Goal: Task Accomplishment & Management: Use online tool/utility

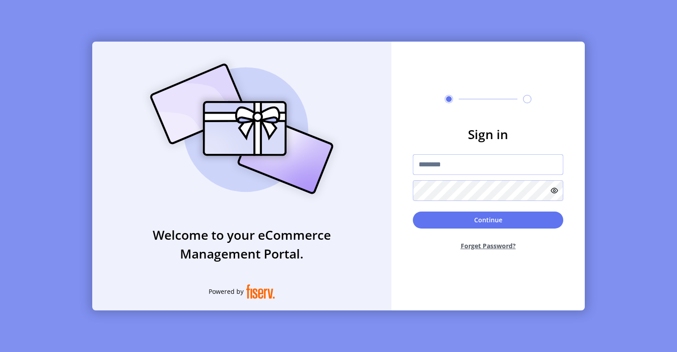
type input "**********"
click at [513, 163] on input "**********" at bounding box center [488, 164] width 150 height 21
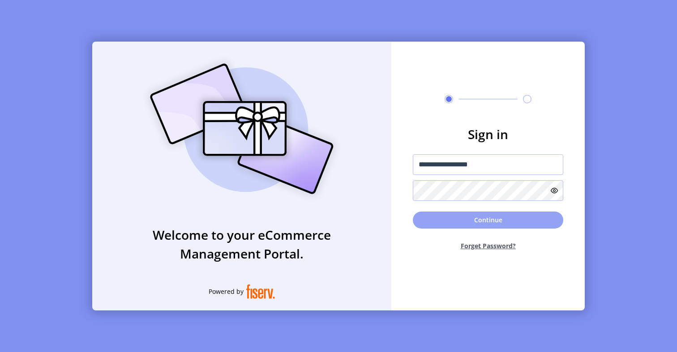
click at [428, 227] on button "Continue" at bounding box center [488, 220] width 150 height 17
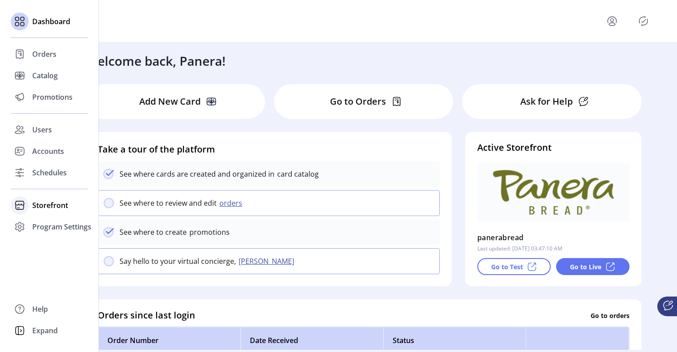
click at [45, 210] on span "Storefront" at bounding box center [50, 205] width 36 height 11
click at [48, 222] on span "Configuration" at bounding box center [55, 223] width 47 height 11
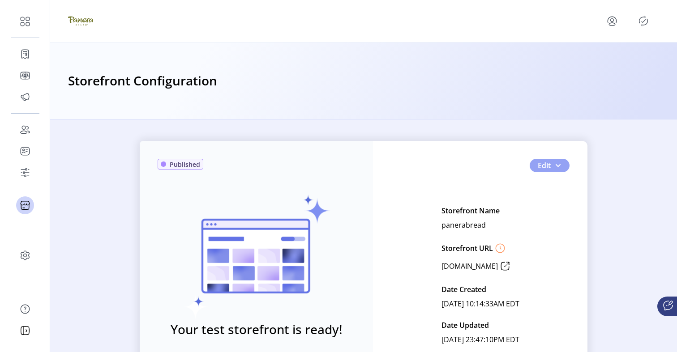
click at [561, 168] on button "Edit" at bounding box center [550, 165] width 40 height 13
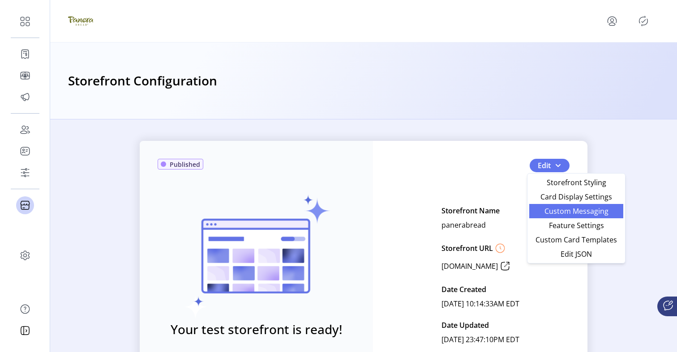
click at [564, 213] on span "Custom Messaging" at bounding box center [576, 211] width 83 height 7
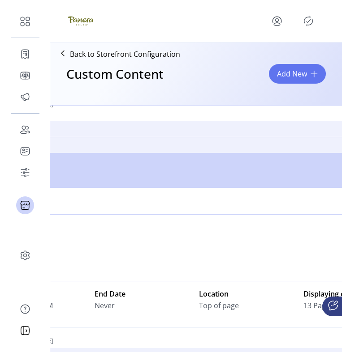
scroll to position [502, 0]
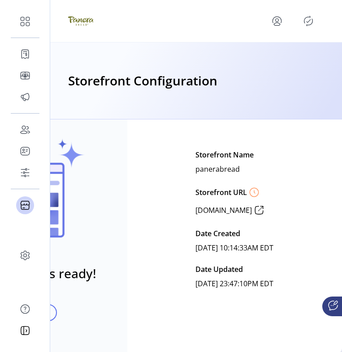
scroll to position [0, 80]
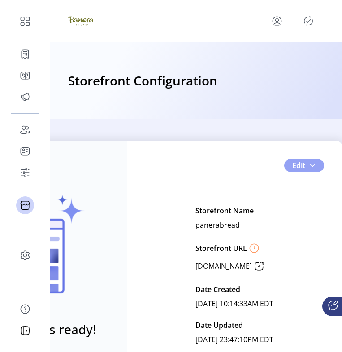
click at [301, 164] on button "Edit" at bounding box center [304, 165] width 40 height 13
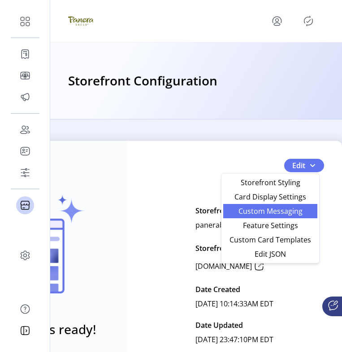
click at [286, 211] on span "Custom Messaging" at bounding box center [269, 211] width 83 height 7
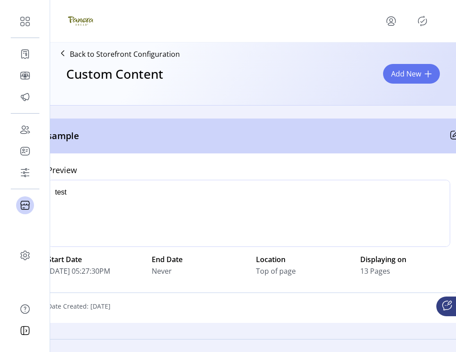
scroll to position [502, 15]
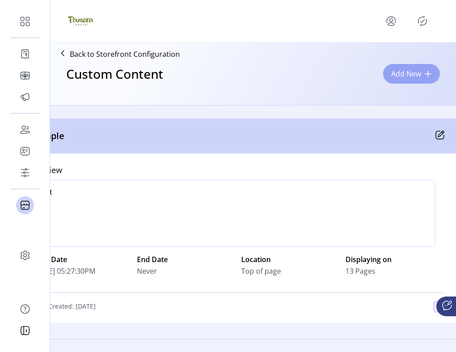
click at [406, 75] on span "Add New" at bounding box center [406, 73] width 30 height 11
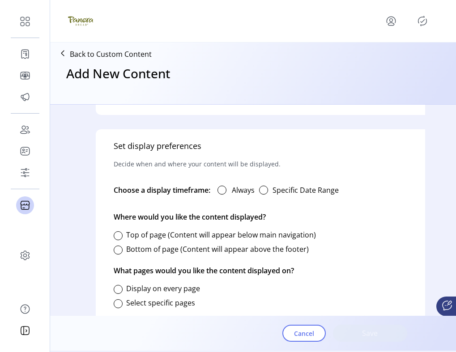
scroll to position [483, 0]
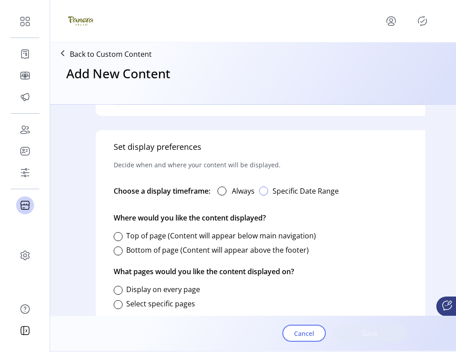
click at [266, 191] on div "button" at bounding box center [263, 191] width 9 height 9
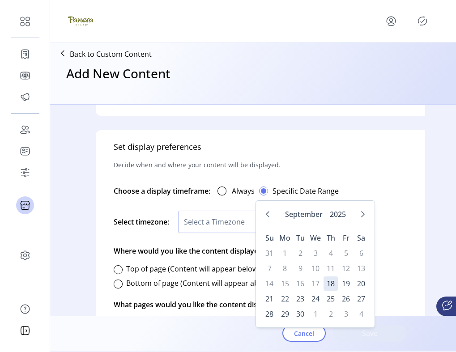
click at [239, 185] on div "Always" at bounding box center [232, 191] width 44 height 18
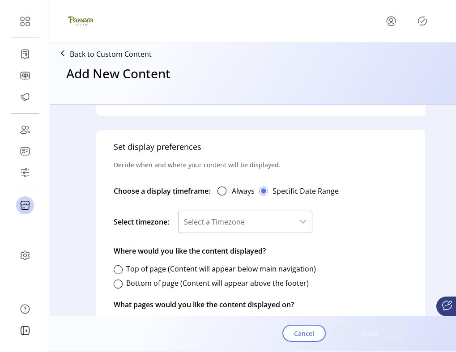
click at [226, 187] on div at bounding box center [222, 191] width 9 height 9
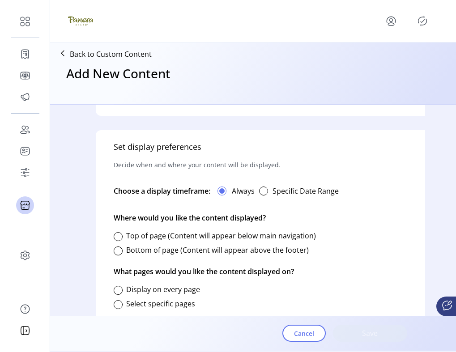
scroll to position [511, 0]
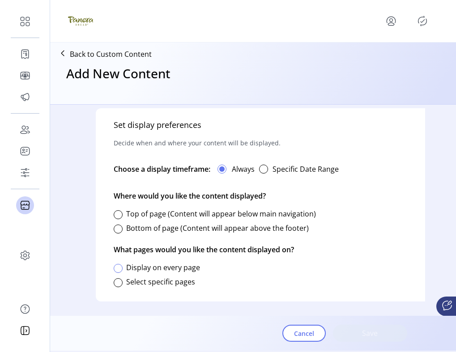
click at [117, 264] on div at bounding box center [118, 268] width 9 height 9
click at [116, 278] on div at bounding box center [118, 282] width 9 height 9
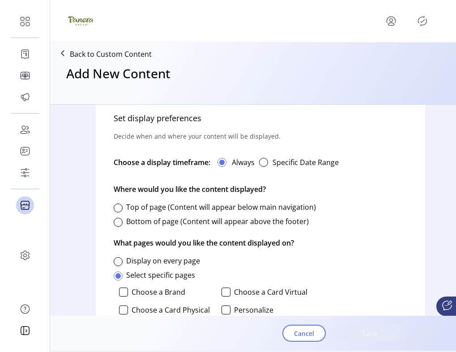
click at [116, 266] on div "Select specific pages" at bounding box center [154, 275] width 81 height 18
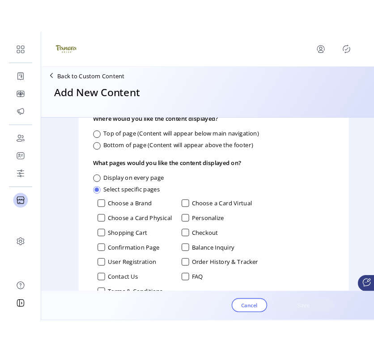
scroll to position [0, 0]
